Goal: Navigation & Orientation: Find specific page/section

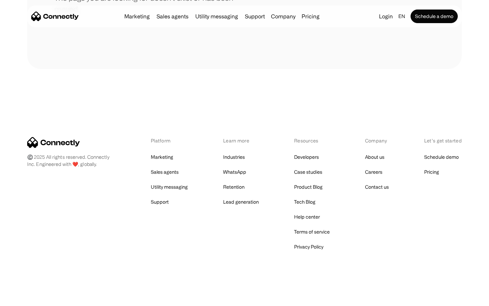
scroll to position [124, 0]
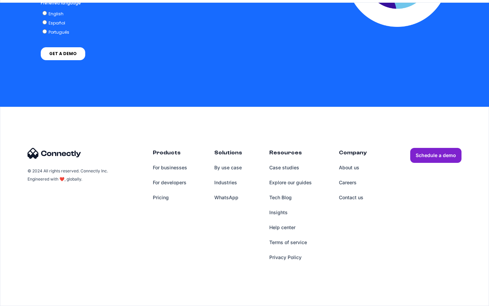
scroll to position [2794, 0]
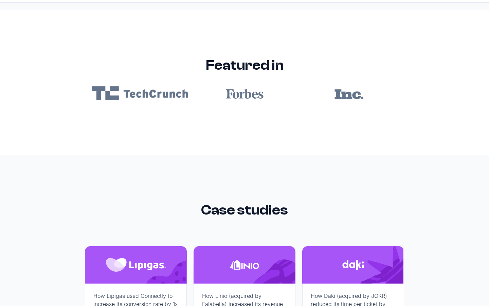
scroll to position [4068, 0]
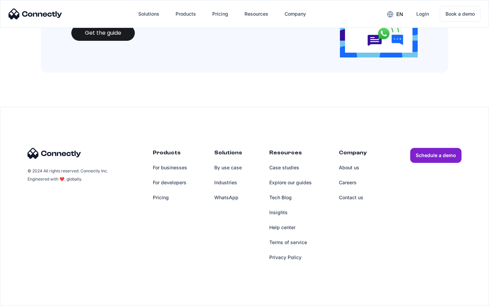
scroll to position [738, 0]
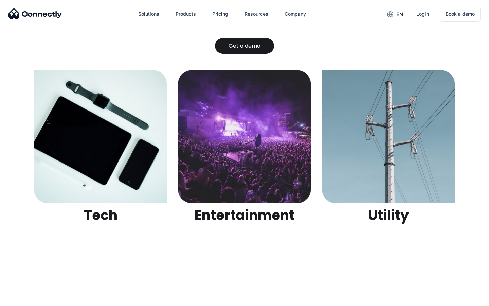
scroll to position [2143, 0]
